Goal: Check status: Check status

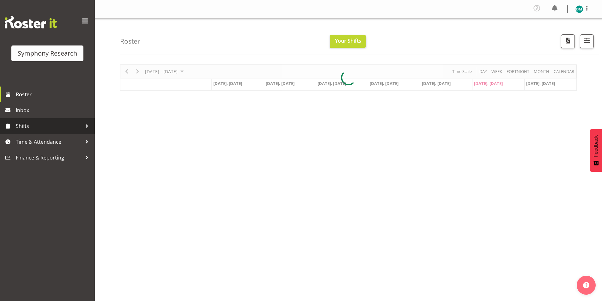
click at [64, 120] on link "Shifts" at bounding box center [47, 126] width 95 height 16
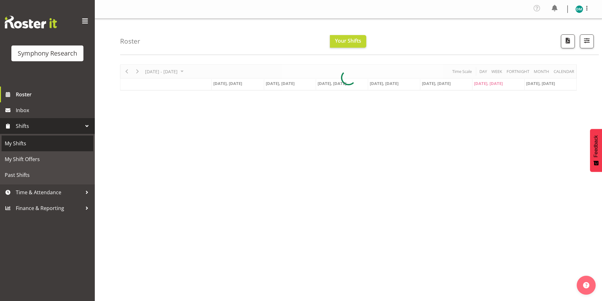
click at [63, 140] on span "My Shifts" at bounding box center [47, 143] width 85 height 9
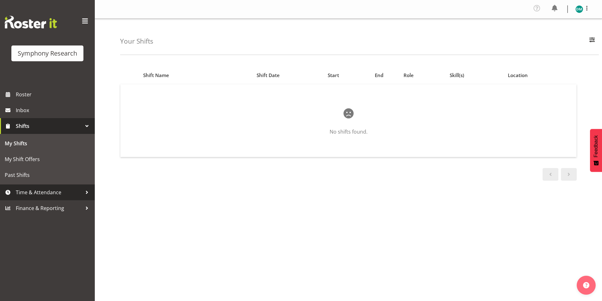
click at [47, 195] on span "Time & Attendance" at bounding box center [49, 192] width 66 height 9
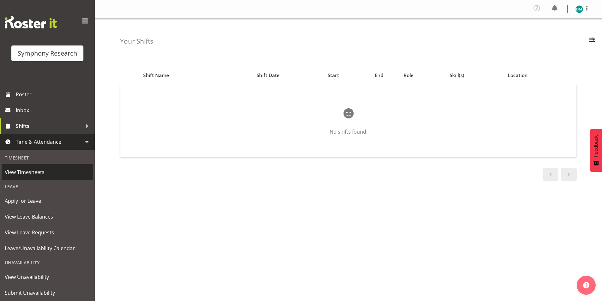
click at [51, 170] on span "View Timesheets" at bounding box center [47, 172] width 85 height 9
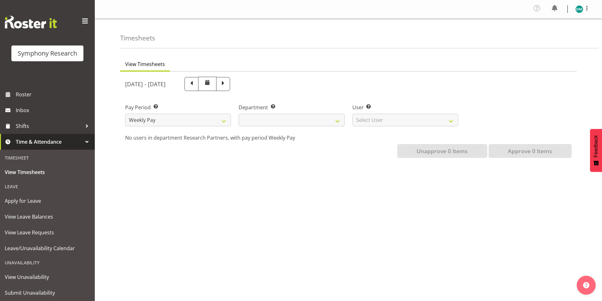
select select
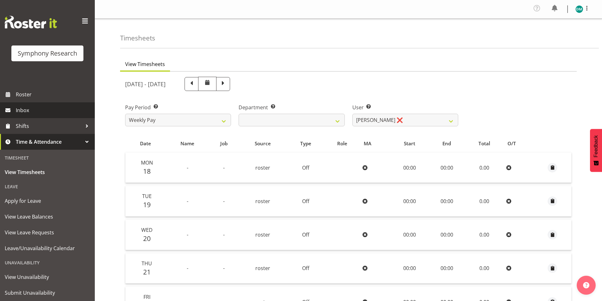
click at [48, 113] on span "Inbox" at bounding box center [54, 110] width 76 height 9
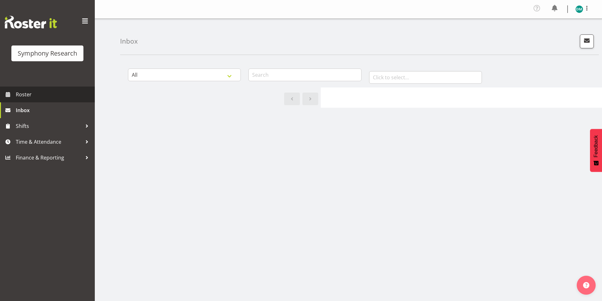
click at [33, 94] on span "Roster" at bounding box center [54, 94] width 76 height 9
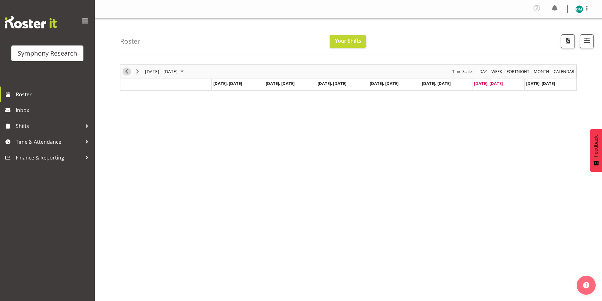
click at [127, 70] on span "Previous" at bounding box center [127, 72] width 8 height 8
click at [136, 71] on span "Next" at bounding box center [138, 72] width 8 height 8
click at [346, 40] on span "Your Shifts" at bounding box center [348, 40] width 26 height 7
click at [137, 72] on span "Next" at bounding box center [138, 72] width 8 height 8
